Goal: Check status: Check status

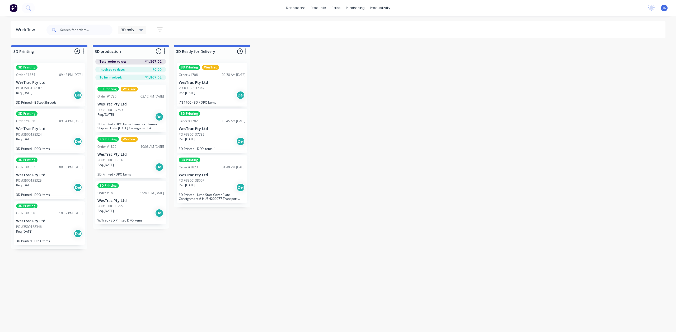
click at [128, 201] on p "WesTrac Pty Ltd" at bounding box center [130, 200] width 67 height 4
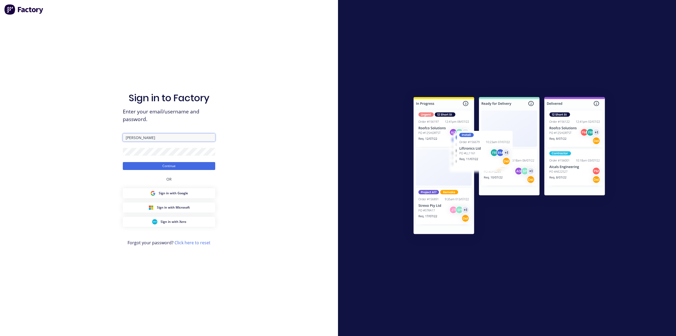
drag, startPoint x: 148, startPoint y: 135, endPoint x: 105, endPoint y: 136, distance: 42.5
click at [105, 136] on div "Sign in to Factory Enter your email/username and password. Kritzinger Continue …" at bounding box center [169, 168] width 338 height 336
click at [249, 113] on div "Sign in to Factory Enter your email/username and password. Kritzinger Continue …" at bounding box center [169, 168] width 338 height 336
click at [182, 165] on button "Continue" at bounding box center [169, 166] width 92 height 8
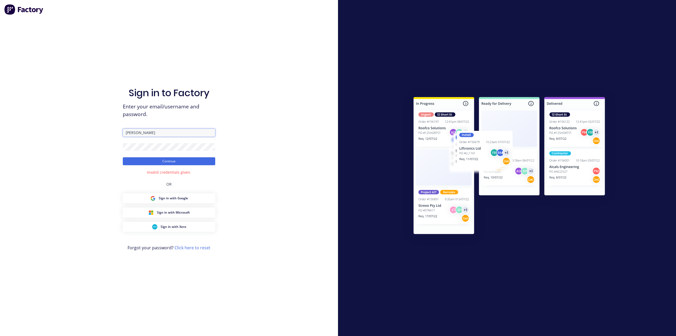
drag, startPoint x: 148, startPoint y: 133, endPoint x: 117, endPoint y: 139, distance: 31.5
click at [117, 139] on div "Sign in to Factory Enter your email/username and password. Kritzinger Continue …" at bounding box center [169, 168] width 338 height 336
type input "juan.kritzinger@hushpak.com.au"
click at [166, 161] on button "Continue" at bounding box center [169, 161] width 92 height 8
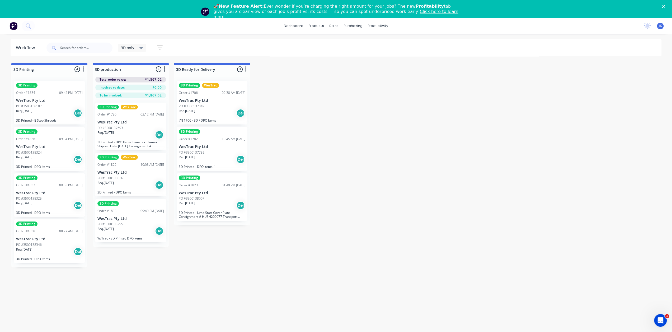
click at [128, 217] on p "WesTrac Pty Ltd" at bounding box center [130, 218] width 67 height 4
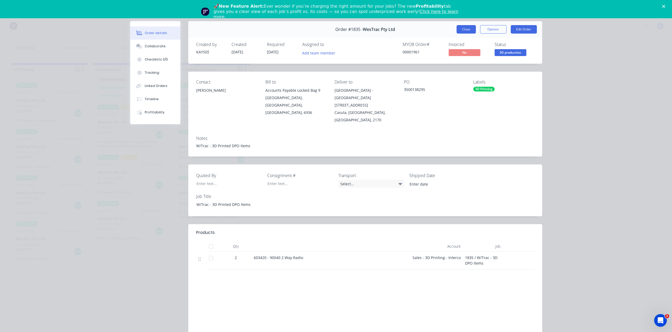
click at [462, 29] on button "Close" at bounding box center [466, 29] width 19 height 8
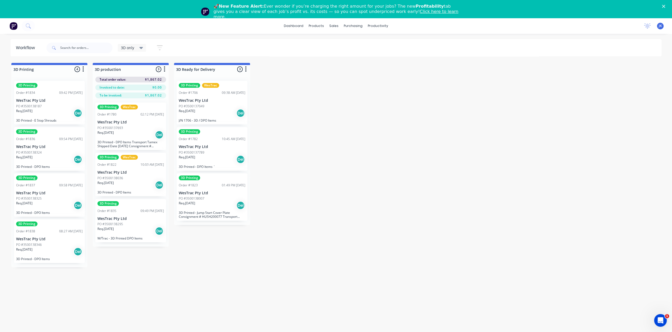
click at [50, 102] on p "WesTrac Pty Ltd" at bounding box center [49, 100] width 67 height 4
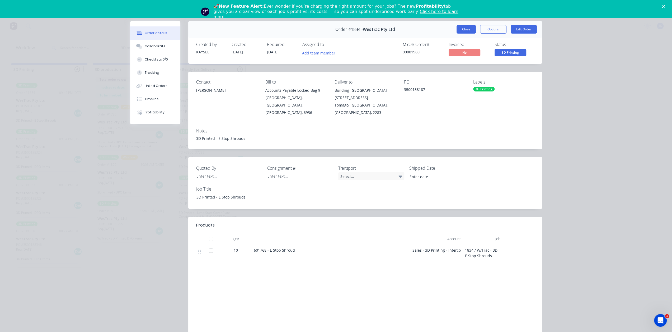
click at [470, 28] on button "Close" at bounding box center [466, 29] width 19 height 8
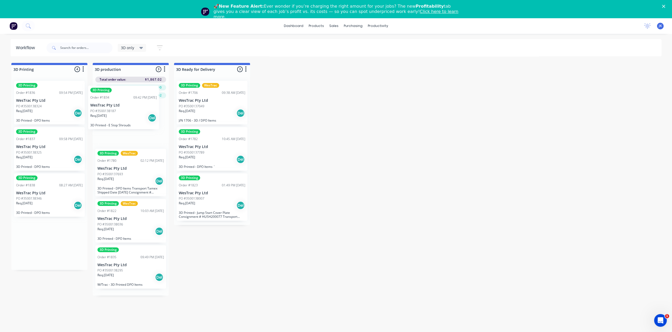
drag, startPoint x: 57, startPoint y: 99, endPoint x: 132, endPoint y: 105, distance: 75.6
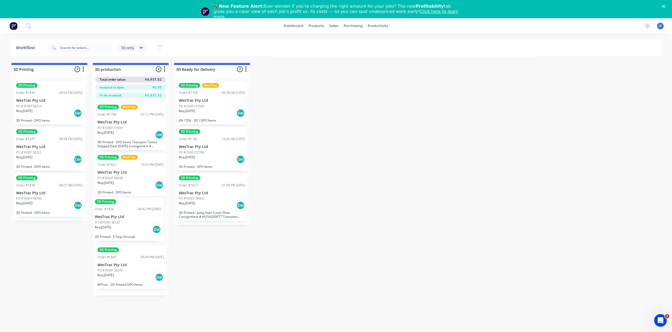
drag, startPoint x: 132, startPoint y: 116, endPoint x: 127, endPoint y: 211, distance: 95.8
click at [129, 214] on div "3D Printing Order #1834 09:42 PM 01/09/25 WesTrac Pty Ltd PO #3500138187 Req. 1…" at bounding box center [131, 196] width 76 height 197
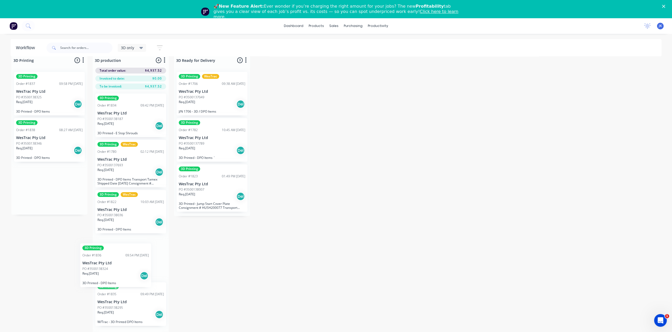
scroll to position [11, 0]
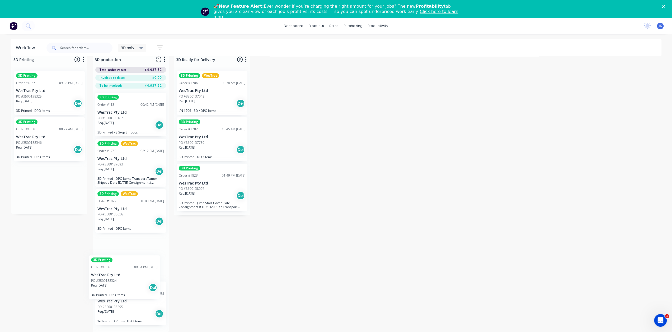
drag, startPoint x: 44, startPoint y: 99, endPoint x: 119, endPoint y: 275, distance: 191.4
drag, startPoint x: 125, startPoint y: 253, endPoint x: 127, endPoint y: 286, distance: 33.3
click at [127, 286] on div "3D Printing Order #1834 09:42 PM 01/09/25 WesTrac Pty Ltd PO #3500138187 Req. 1…" at bounding box center [131, 210] width 76 height 243
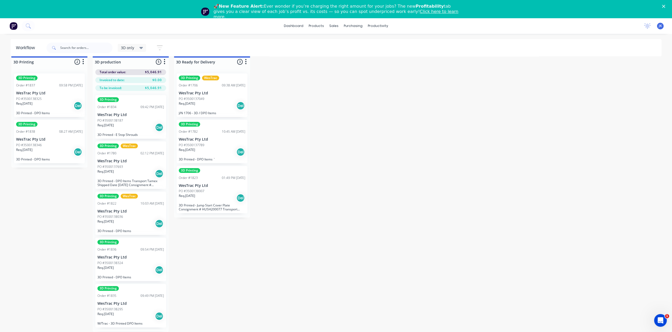
click at [129, 288] on div "3D Printing Order #1835 09:49 PM 01/09/25 WesTrac Pty Ltd PO #3500138295 Req. 0…" at bounding box center [130, 306] width 71 height 44
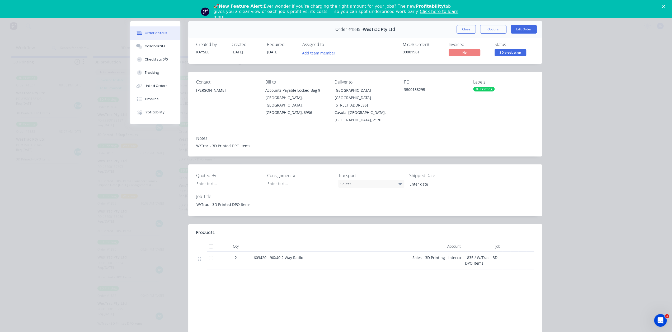
drag, startPoint x: 468, startPoint y: 29, endPoint x: 458, endPoint y: 37, distance: 12.5
click at [468, 29] on button "Close" at bounding box center [466, 29] width 19 height 8
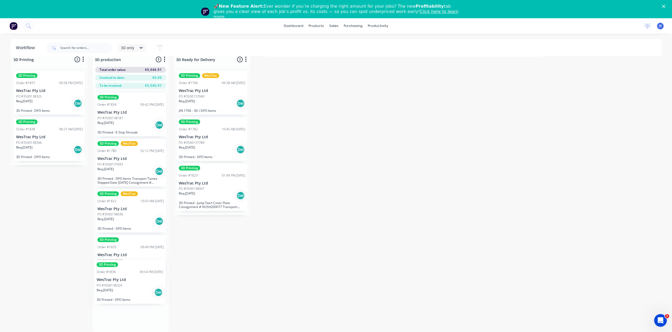
drag, startPoint x: 134, startPoint y: 252, endPoint x: 133, endPoint y: 278, distance: 26.4
click at [133, 278] on div "3D Printing Order #1834 09:42 PM 01/09/25 WesTrac Pty Ltd PO #3500138187 Req. 1…" at bounding box center [131, 210] width 76 height 243
drag, startPoint x: 131, startPoint y: 264, endPoint x: 132, endPoint y: 294, distance: 30.1
click at [132, 294] on div "3D Printing Order #1834 09:42 PM 01/09/25 WesTrac Pty Ltd PO #3500138187 Req. 1…" at bounding box center [131, 210] width 76 height 243
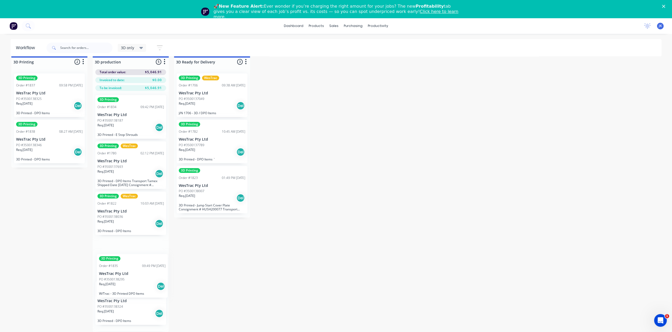
drag, startPoint x: 132, startPoint y: 292, endPoint x: 133, endPoint y: 262, distance: 29.6
click at [133, 262] on div "3D Printing Order #1834 09:42 PM 01/09/25 WesTrac Pty Ltd PO #3500138187 Req. 1…" at bounding box center [131, 211] width 76 height 241
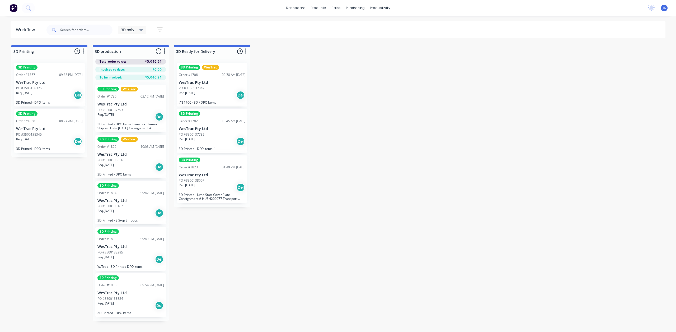
click at [125, 253] on div "PO #3500138295" at bounding box center [130, 252] width 67 height 5
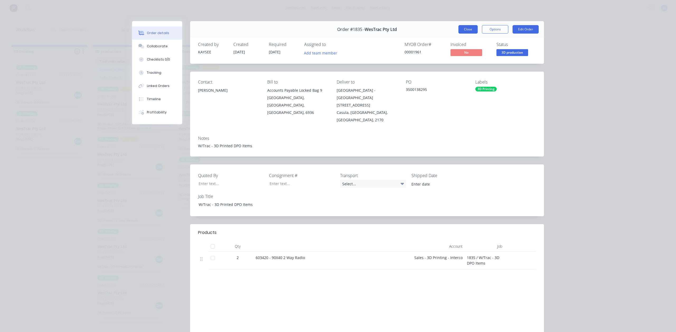
click at [466, 29] on button "Close" at bounding box center [468, 29] width 19 height 8
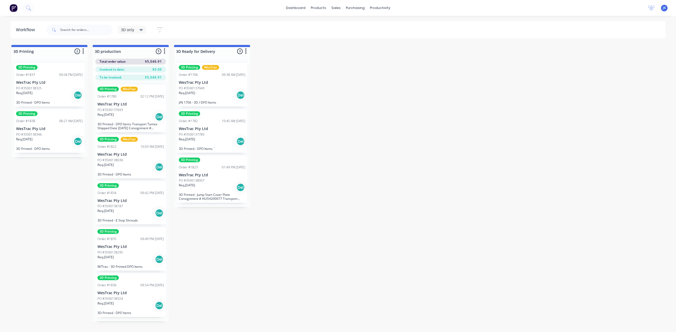
click at [134, 298] on div "PO #3500138324" at bounding box center [130, 298] width 67 height 5
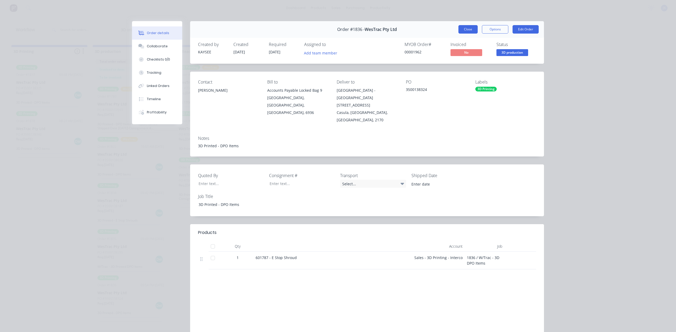
click at [469, 28] on button "Close" at bounding box center [468, 29] width 19 height 8
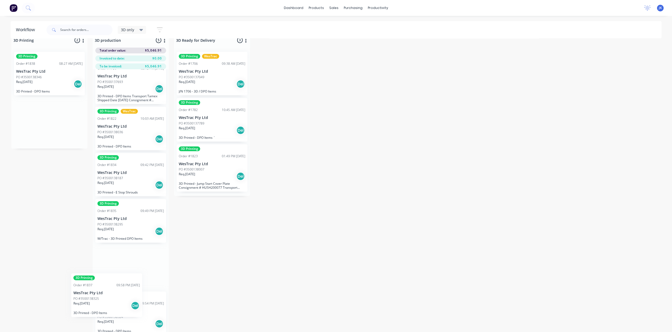
scroll to position [21, 0]
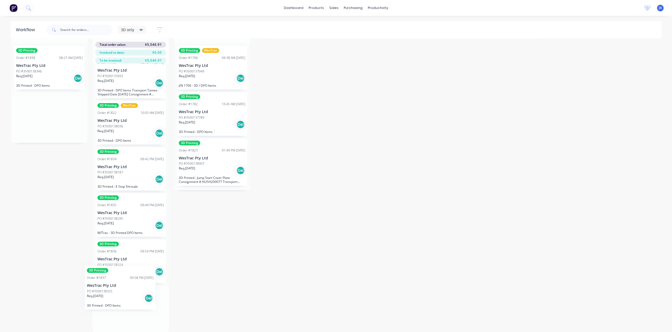
drag, startPoint x: 49, startPoint y: 85, endPoint x: 122, endPoint y: 294, distance: 220.7
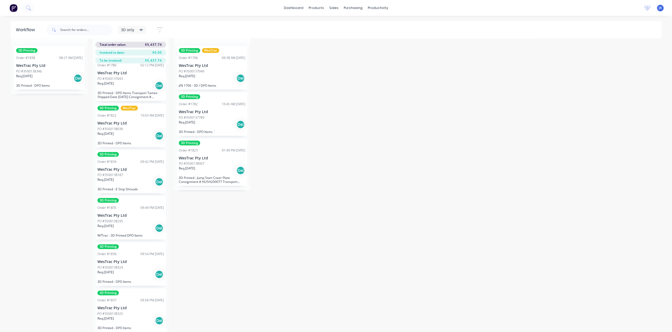
click at [127, 298] on div "Order #1837 09:58 PM [DATE]" at bounding box center [130, 300] width 67 height 5
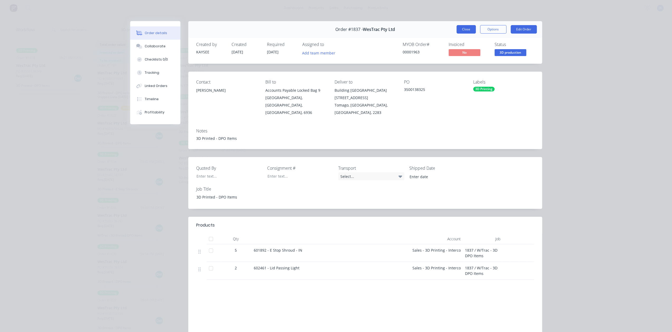
click at [469, 30] on button "Close" at bounding box center [466, 29] width 19 height 8
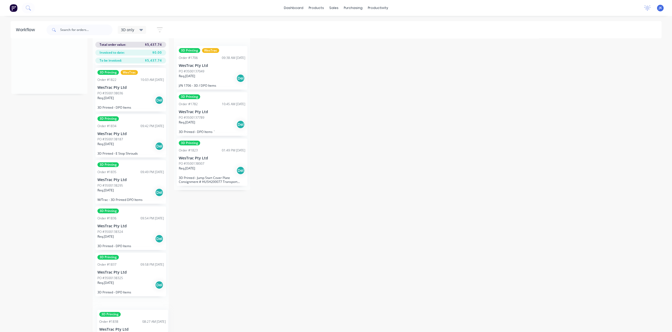
scroll to position [59, 0]
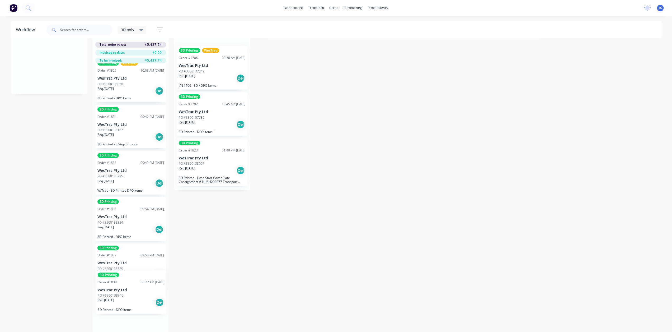
drag, startPoint x: 44, startPoint y: 64, endPoint x: 126, endPoint y: 295, distance: 244.9
click at [128, 313] on div "PO #3500138346" at bounding box center [130, 315] width 67 height 5
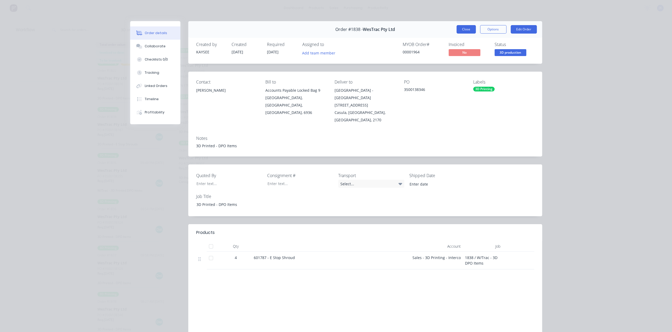
click at [462, 26] on button "Close" at bounding box center [466, 29] width 19 height 8
